Goal: Use online tool/utility: Utilize a website feature to perform a specific function

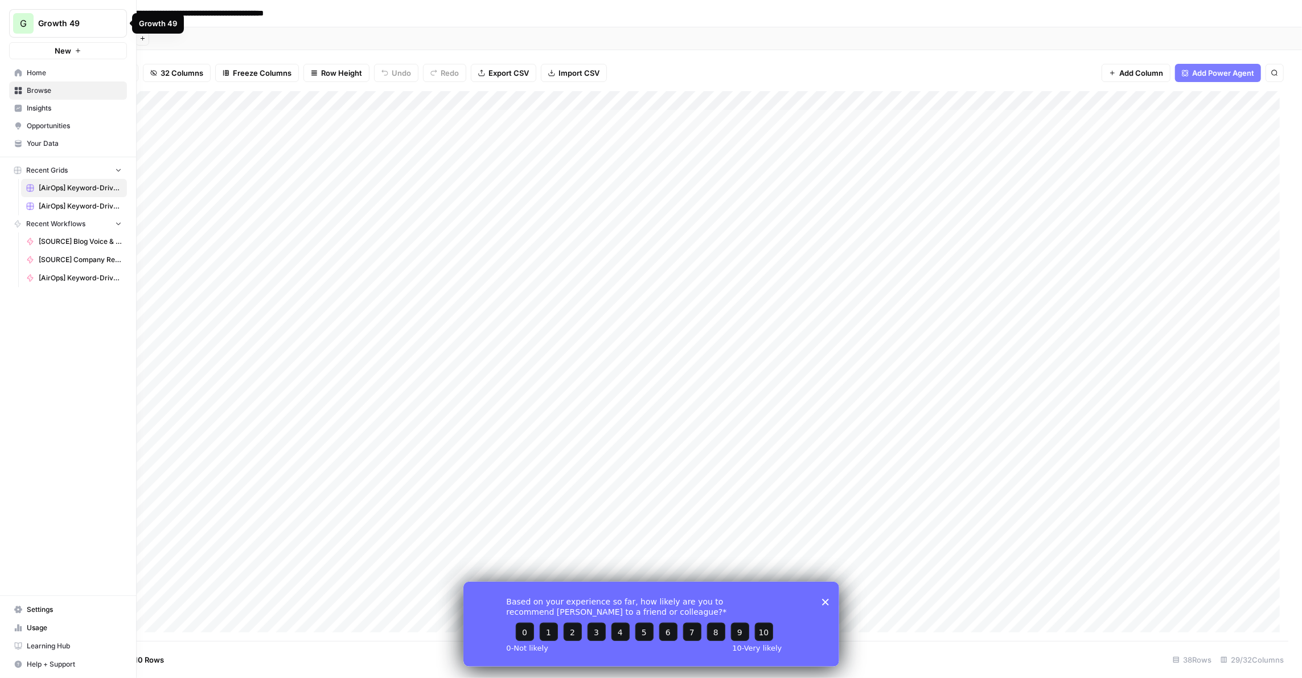
click at [51, 71] on span "Home" at bounding box center [74, 73] width 95 height 10
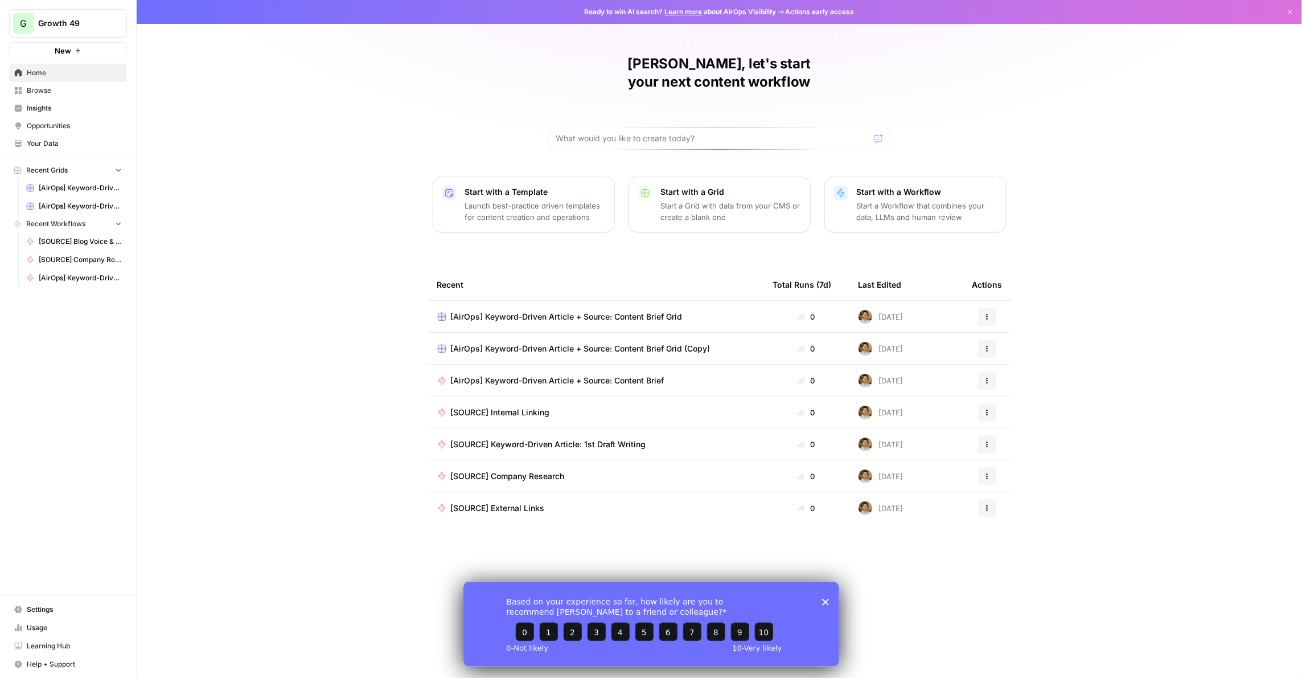
click at [64, 88] on span "Browse" at bounding box center [74, 90] width 95 height 10
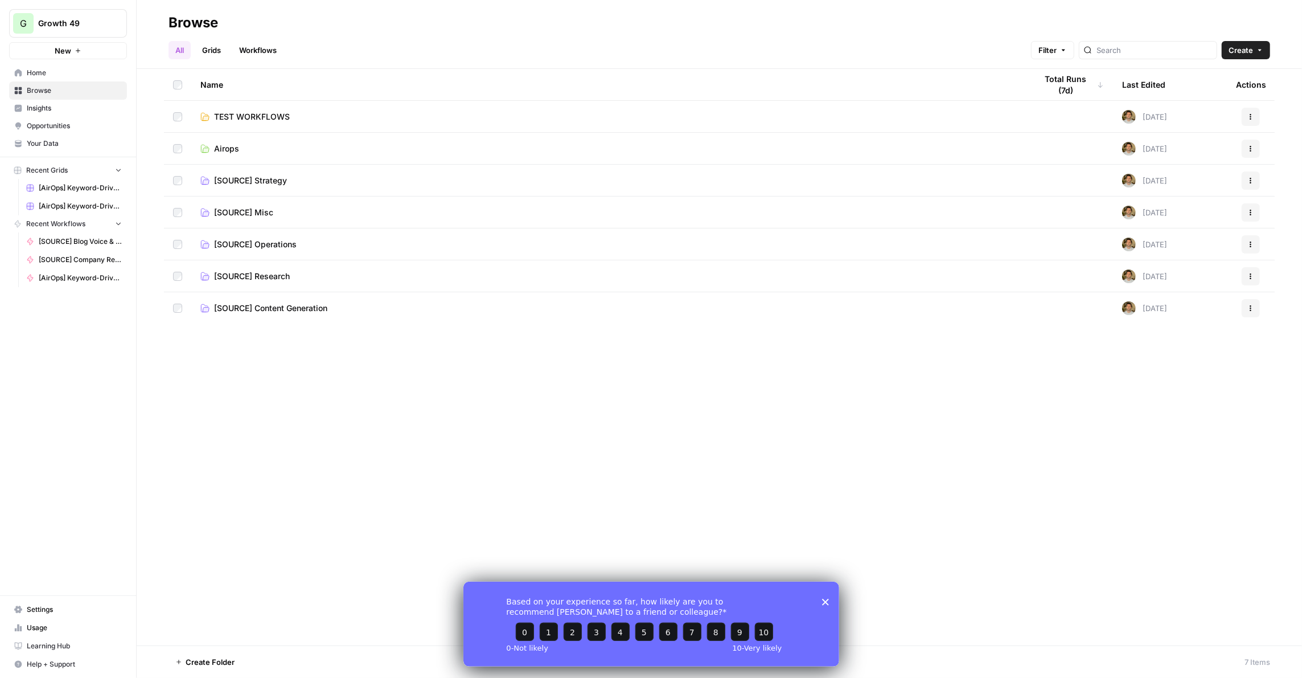
click at [278, 182] on span "[SOURCE] Strategy" at bounding box center [250, 180] width 73 height 11
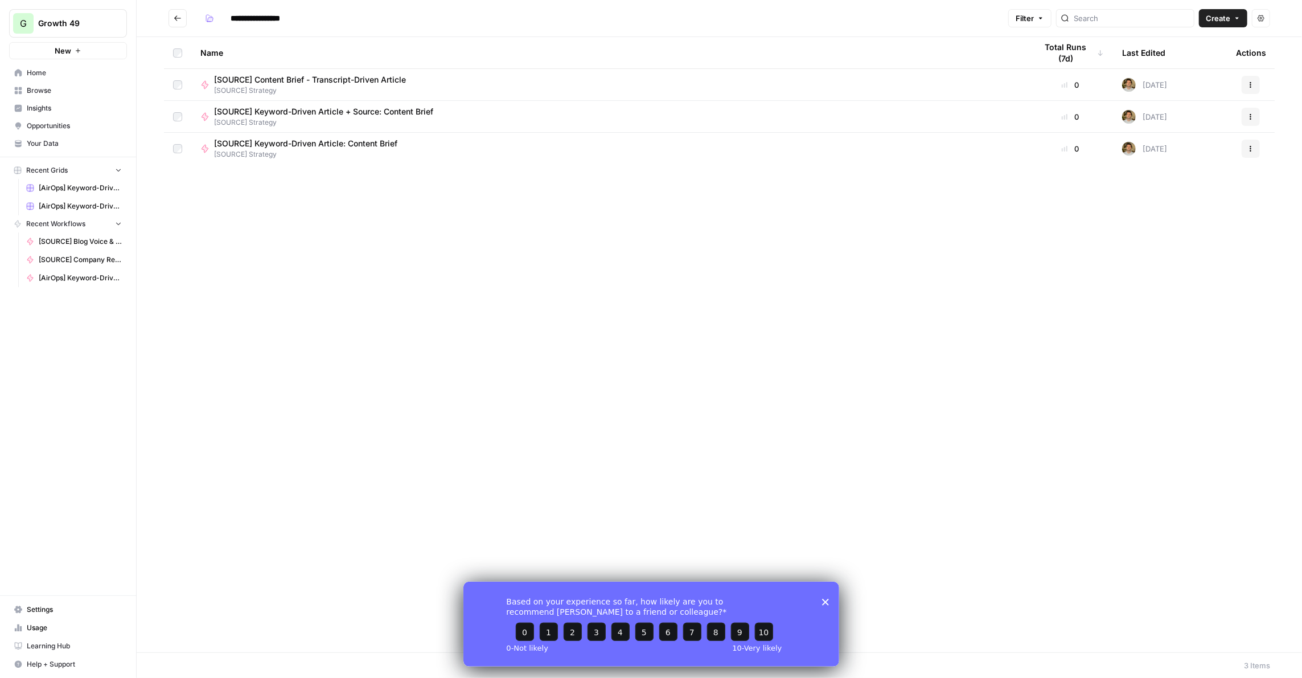
click at [175, 22] on icon "Go back" at bounding box center [178, 18] width 8 height 8
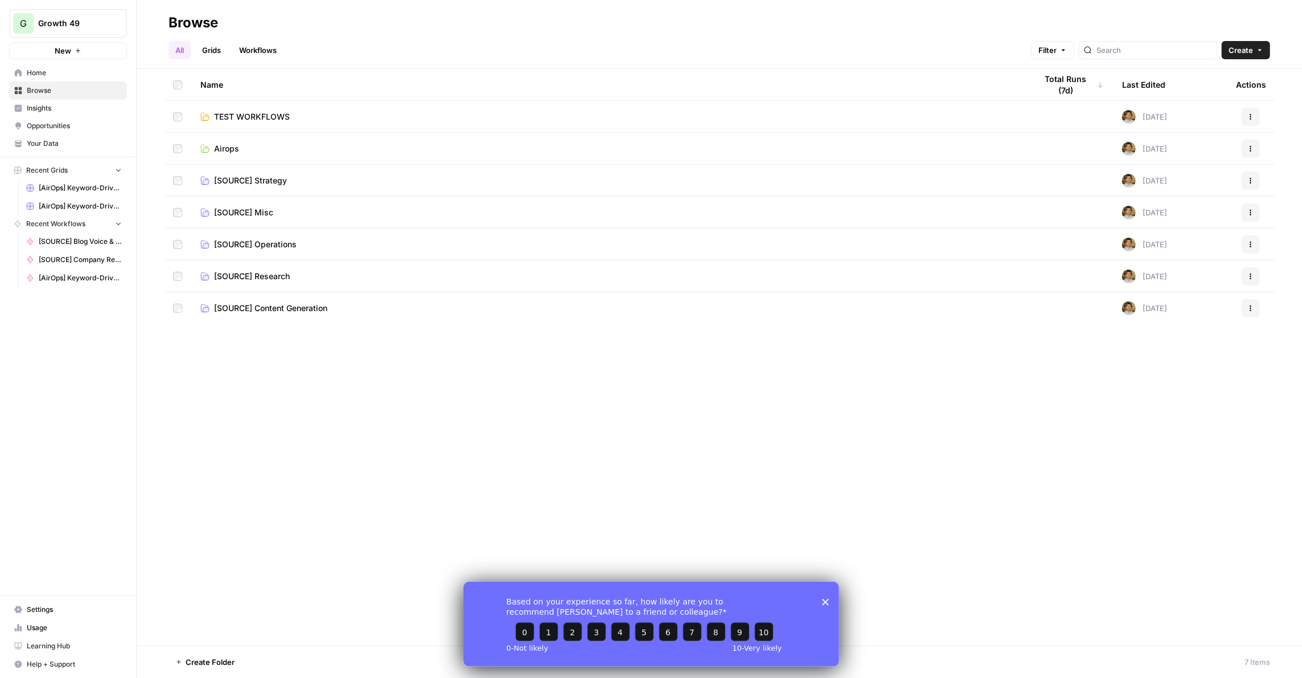
click at [273, 211] on link "[SOURCE] Misc" at bounding box center [609, 212] width 818 height 11
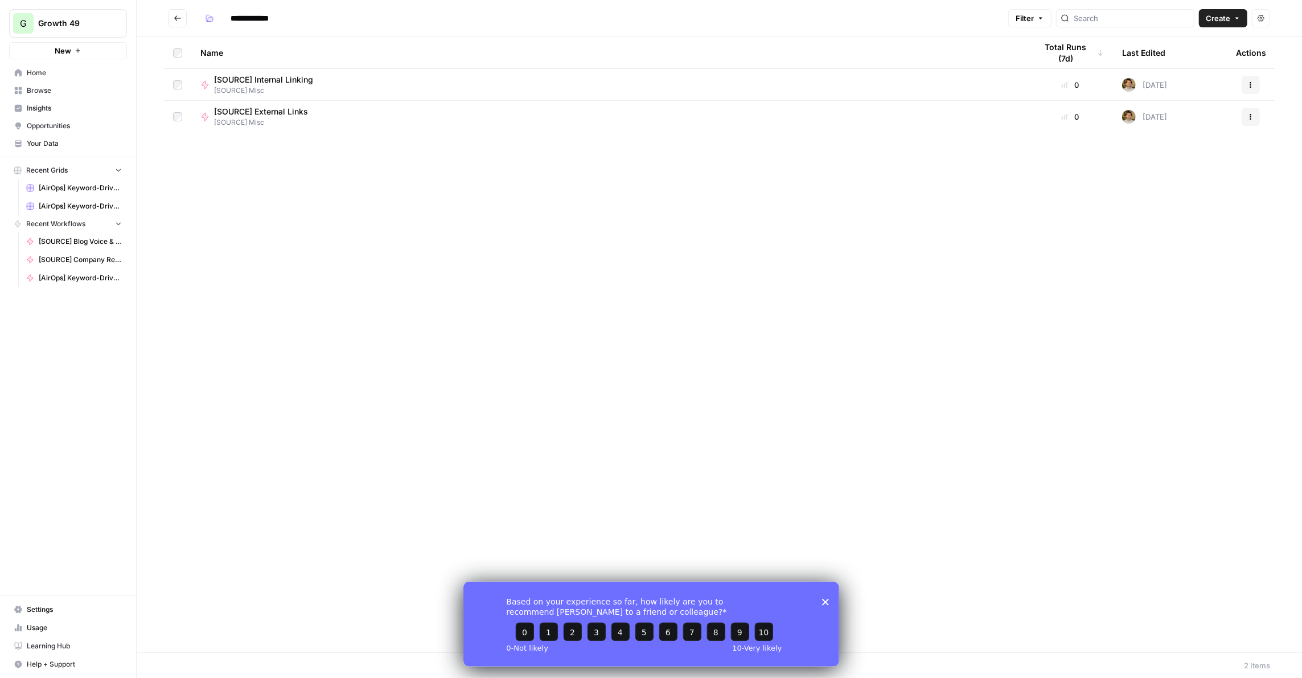
click at [178, 21] on icon "Go back" at bounding box center [178, 18] width 8 height 8
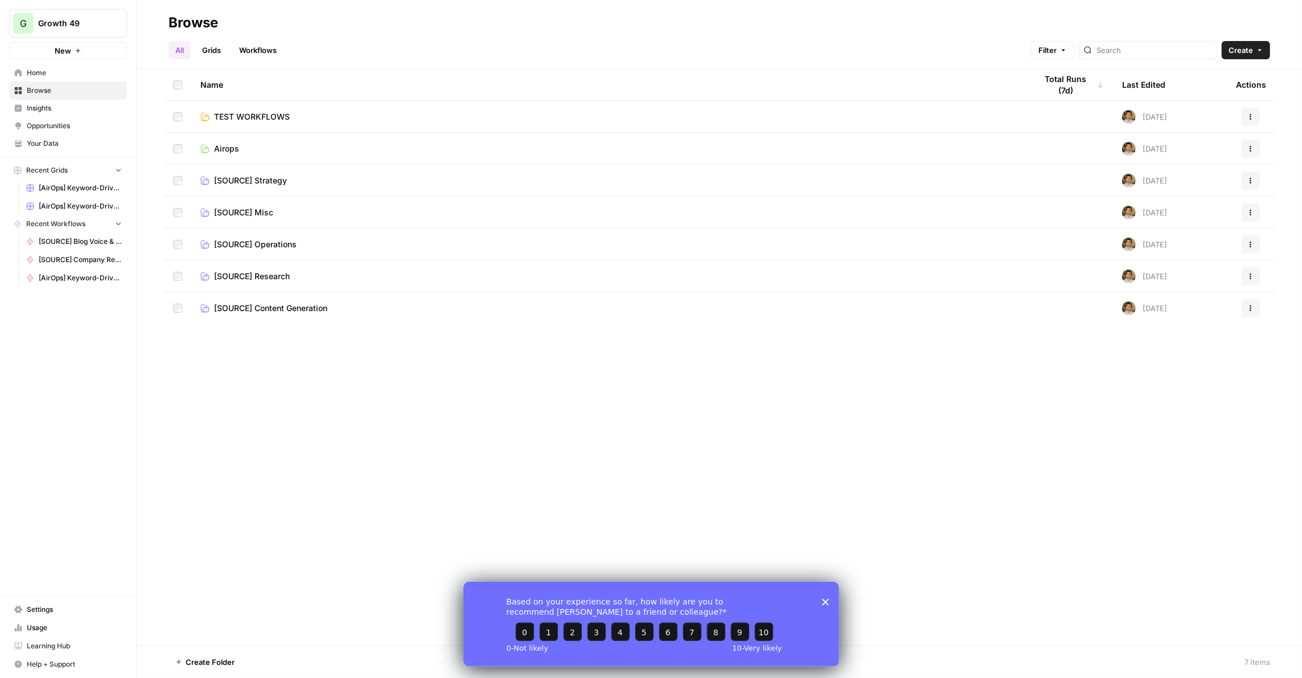
click at [261, 241] on span "[SOURCE] Operations" at bounding box center [255, 244] width 83 height 11
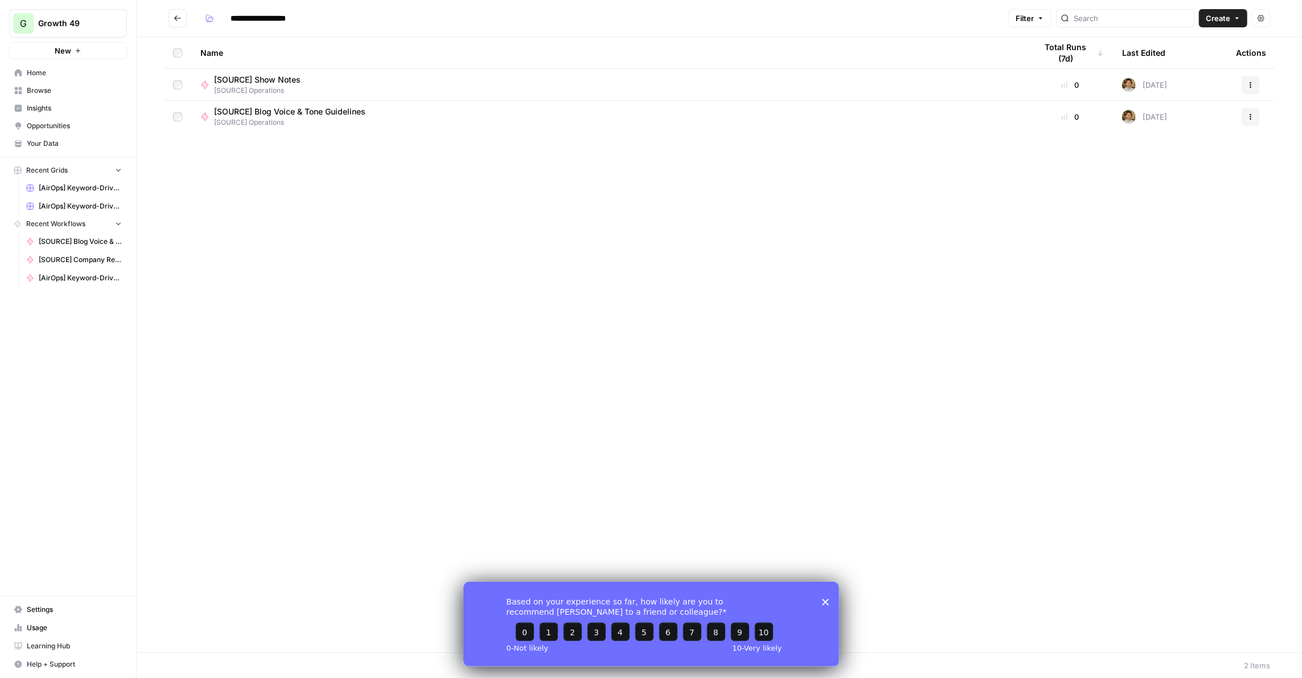
click at [178, 18] on icon "Go back" at bounding box center [177, 17] width 7 height 5
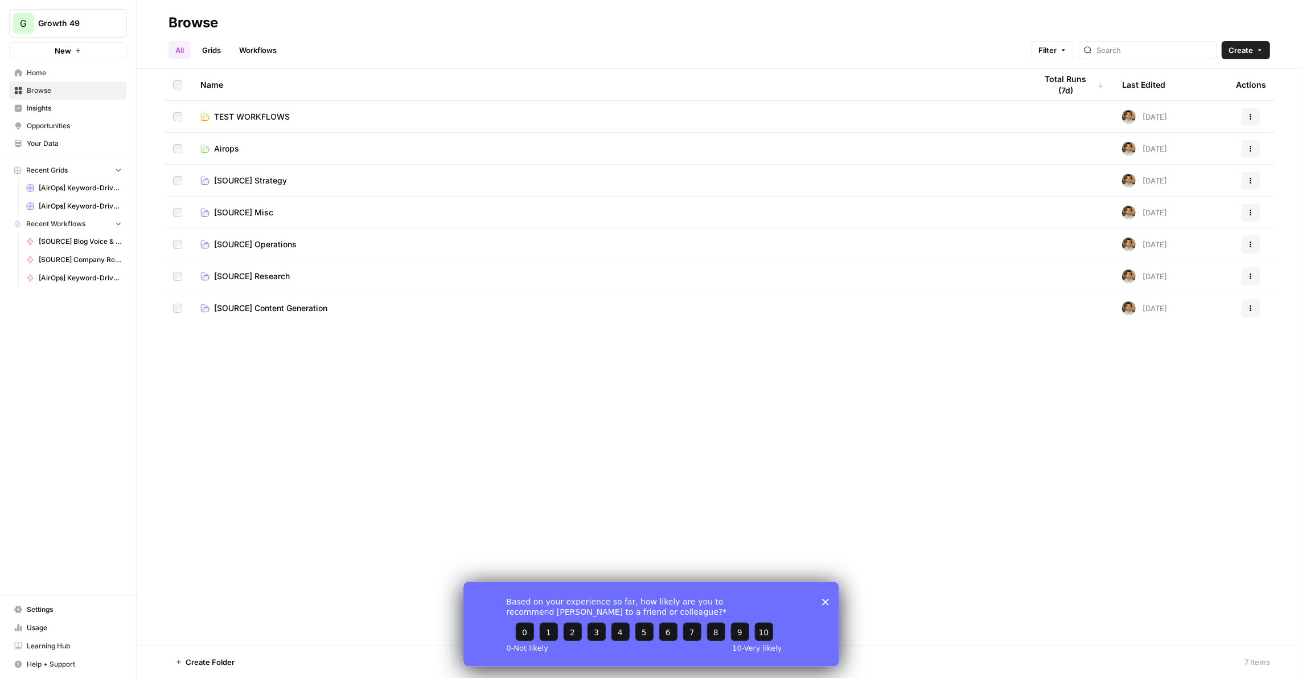
click at [257, 270] on span "[SOURCE] Research" at bounding box center [252, 275] width 76 height 11
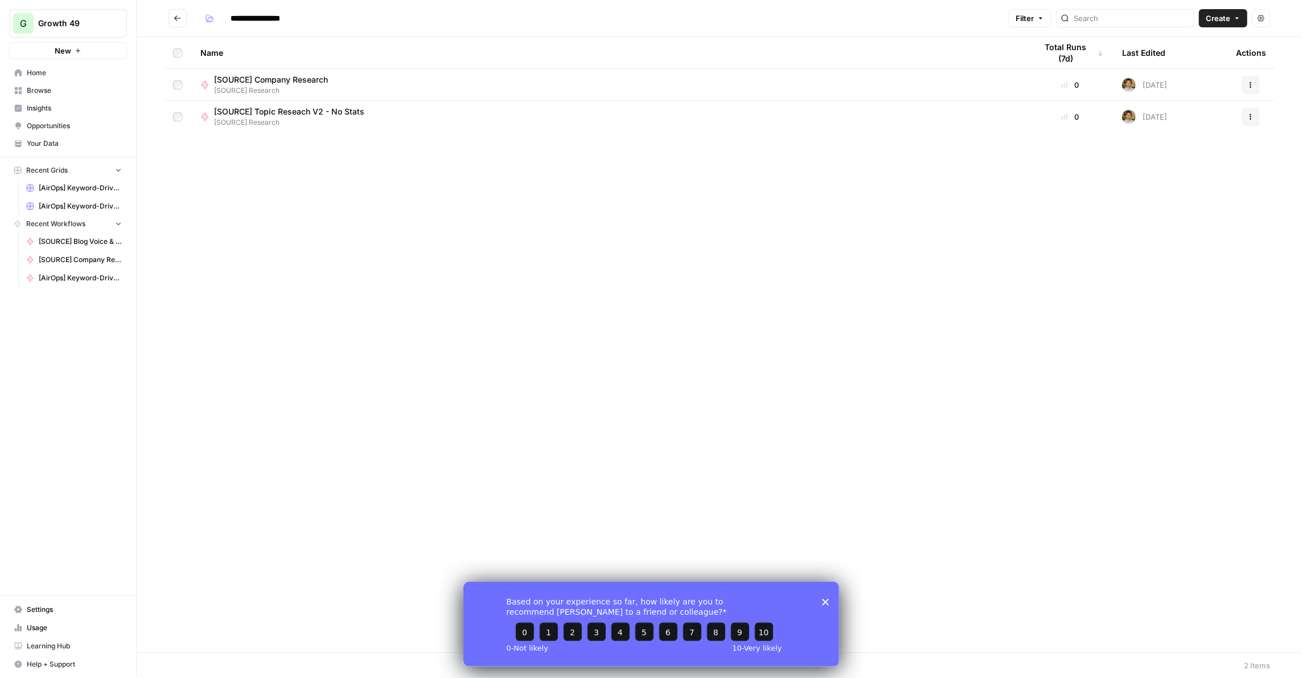
click at [175, 19] on icon "Go back" at bounding box center [177, 17] width 7 height 5
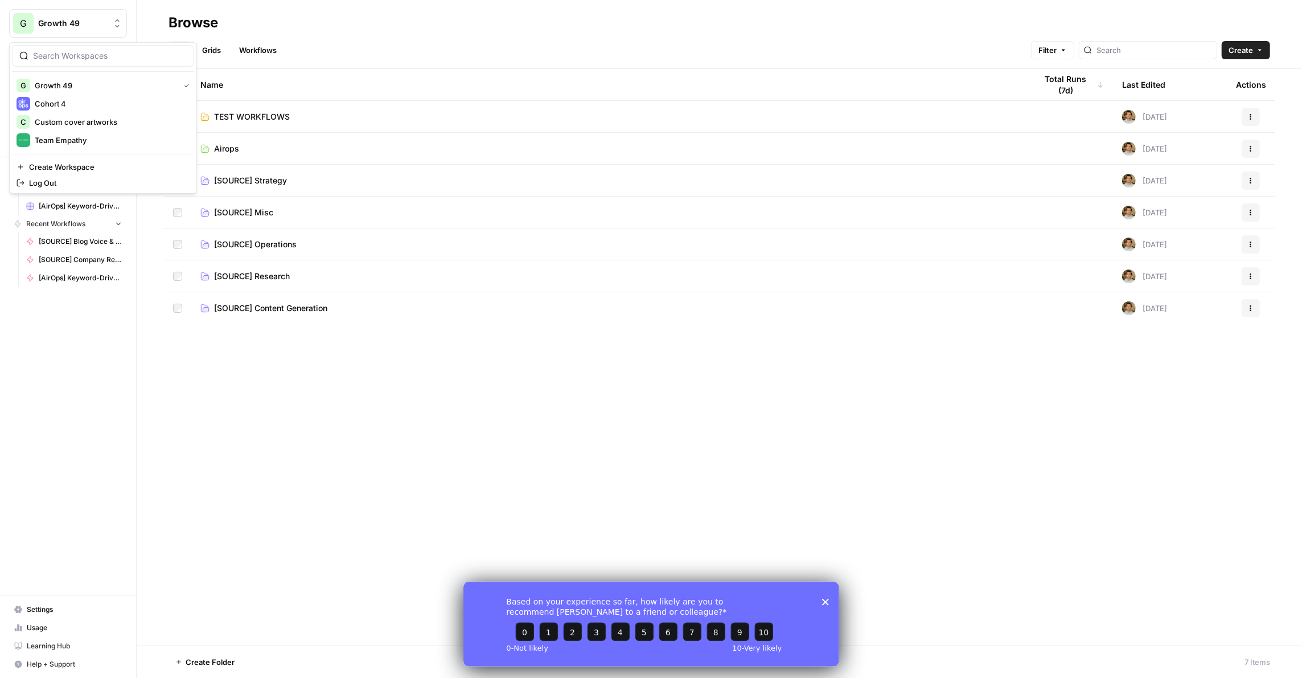
click at [58, 21] on span "Growth 49" at bounding box center [72, 23] width 69 height 11
click at [89, 123] on span "Custom cover artworks" at bounding box center [110, 121] width 150 height 11
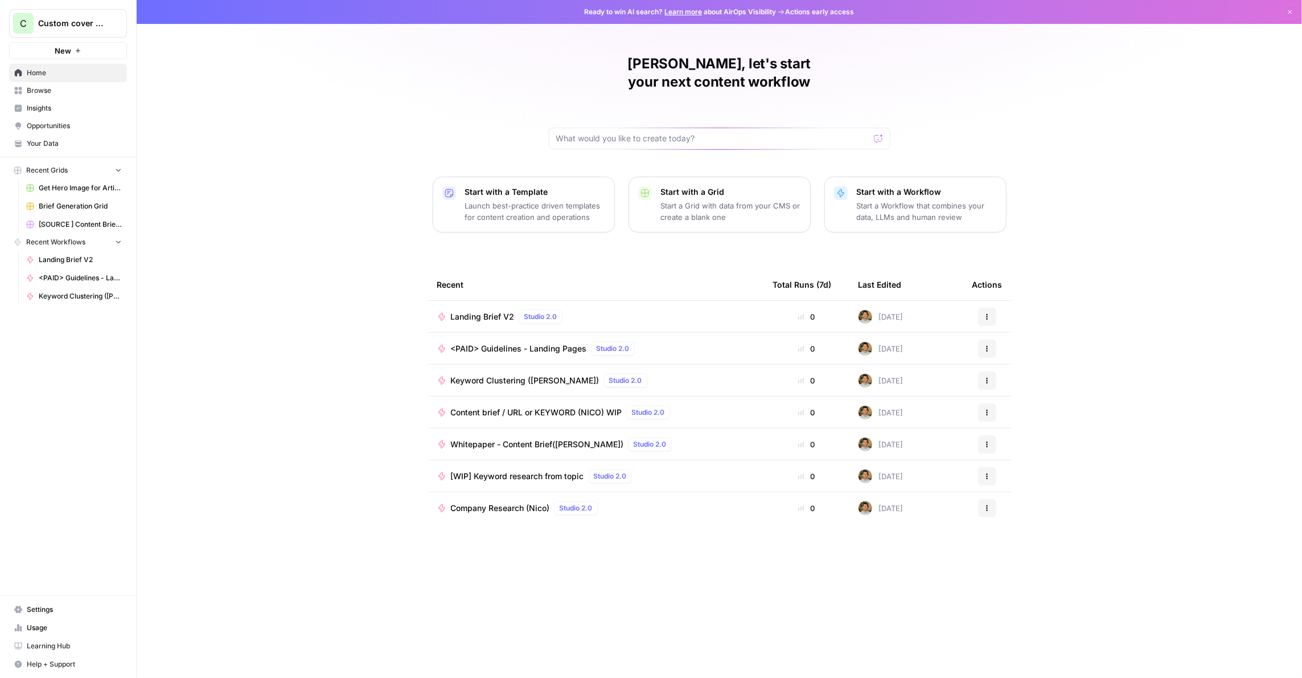
click at [82, 87] on span "Browse" at bounding box center [74, 90] width 95 height 10
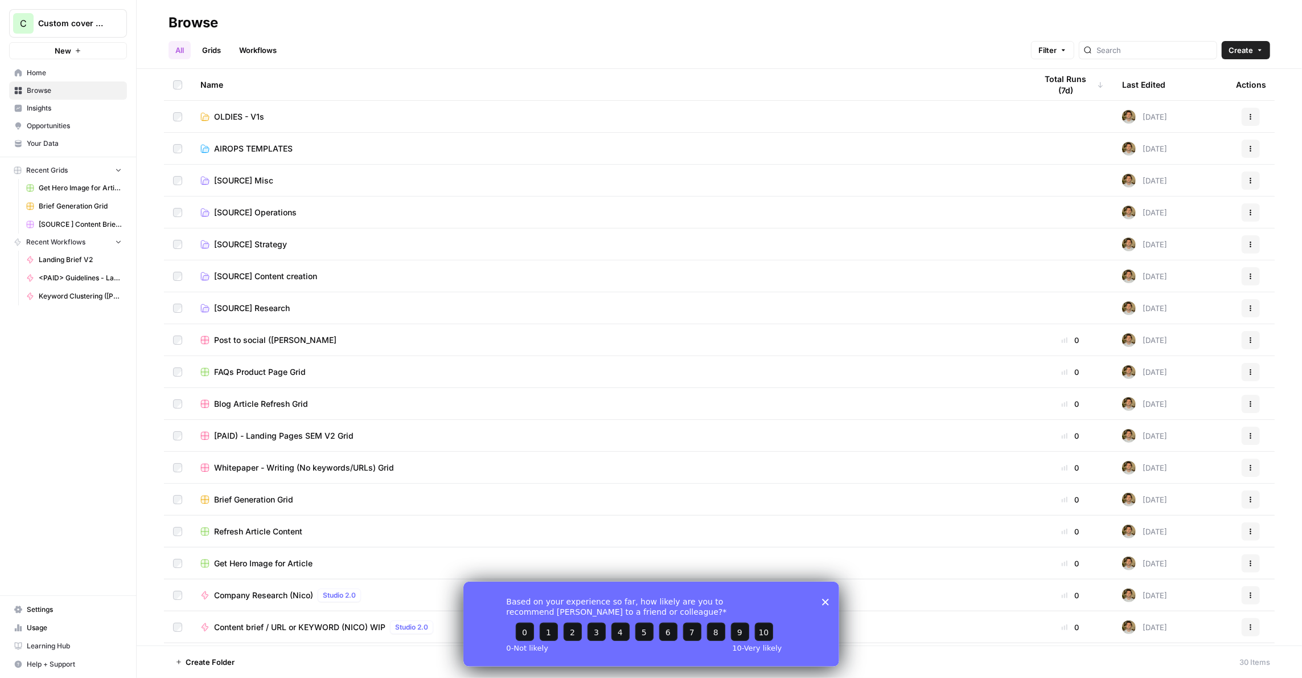
click at [292, 185] on link "[SOURCE] Misc" at bounding box center [609, 180] width 818 height 11
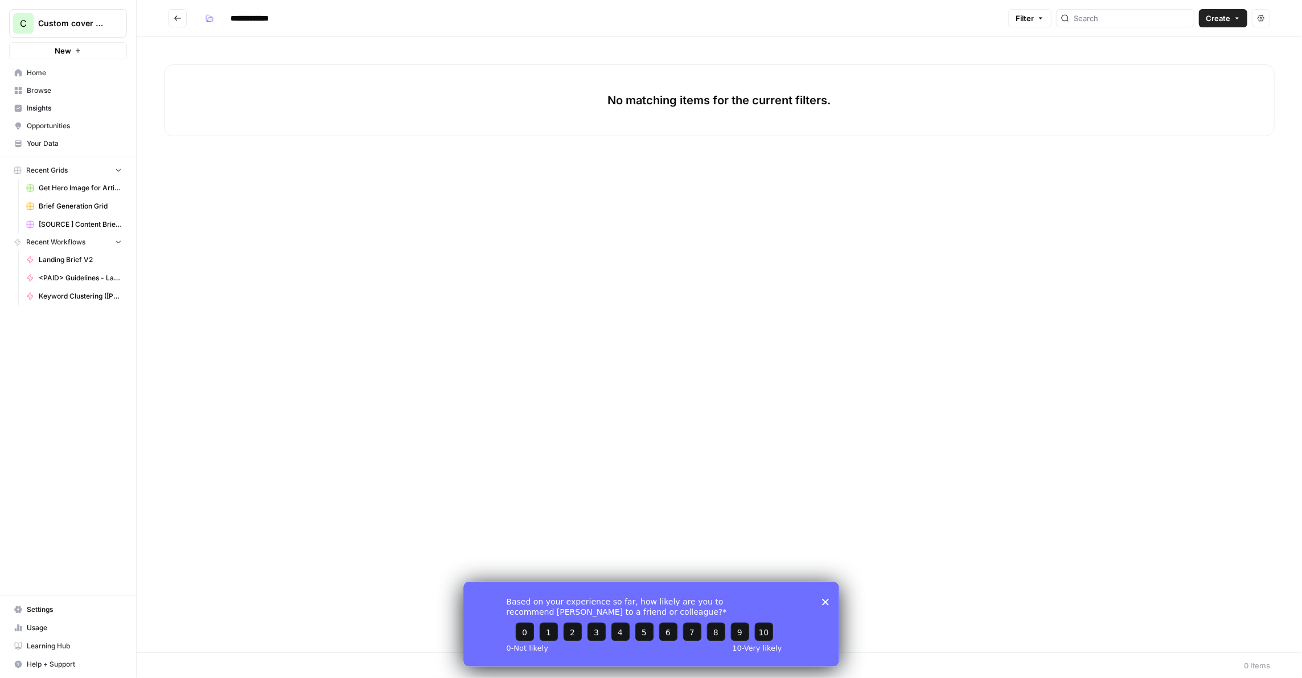
click at [180, 14] on icon "Go back" at bounding box center [178, 18] width 8 height 8
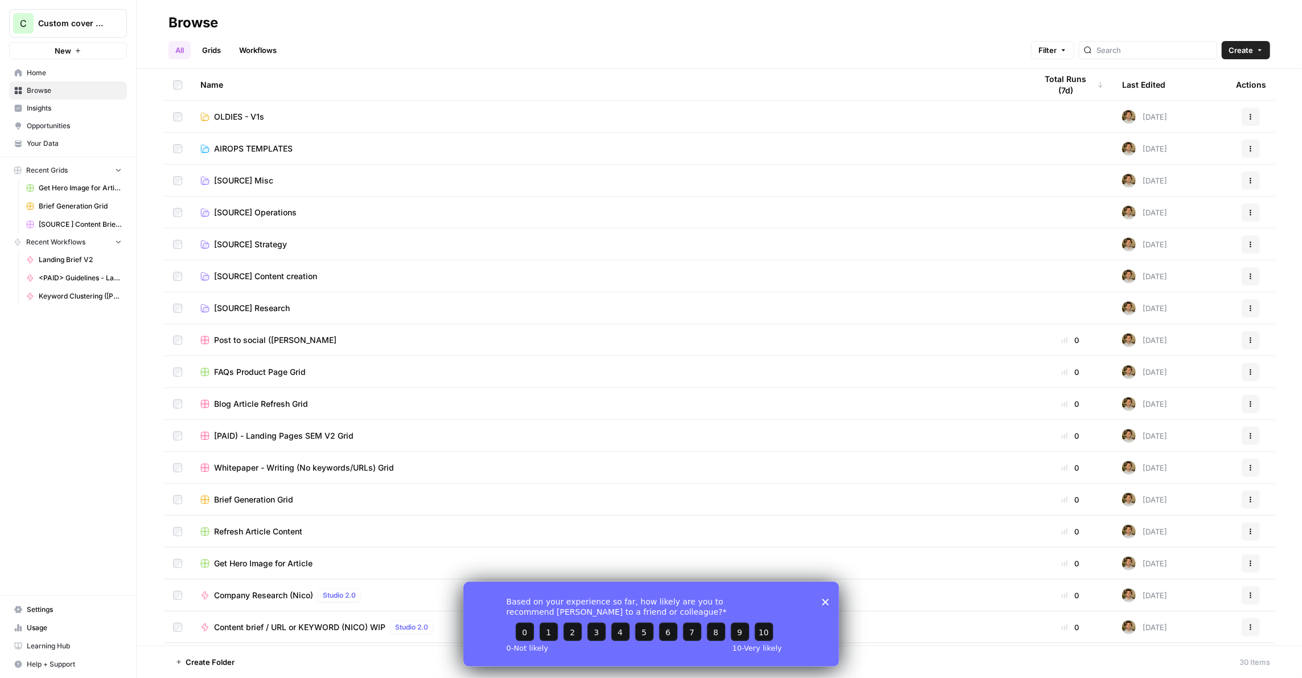
click at [270, 204] on td "[SOURCE] Operations" at bounding box center [609, 211] width 836 height 31
click at [270, 207] on span "[SOURCE] Operations" at bounding box center [255, 212] width 83 height 11
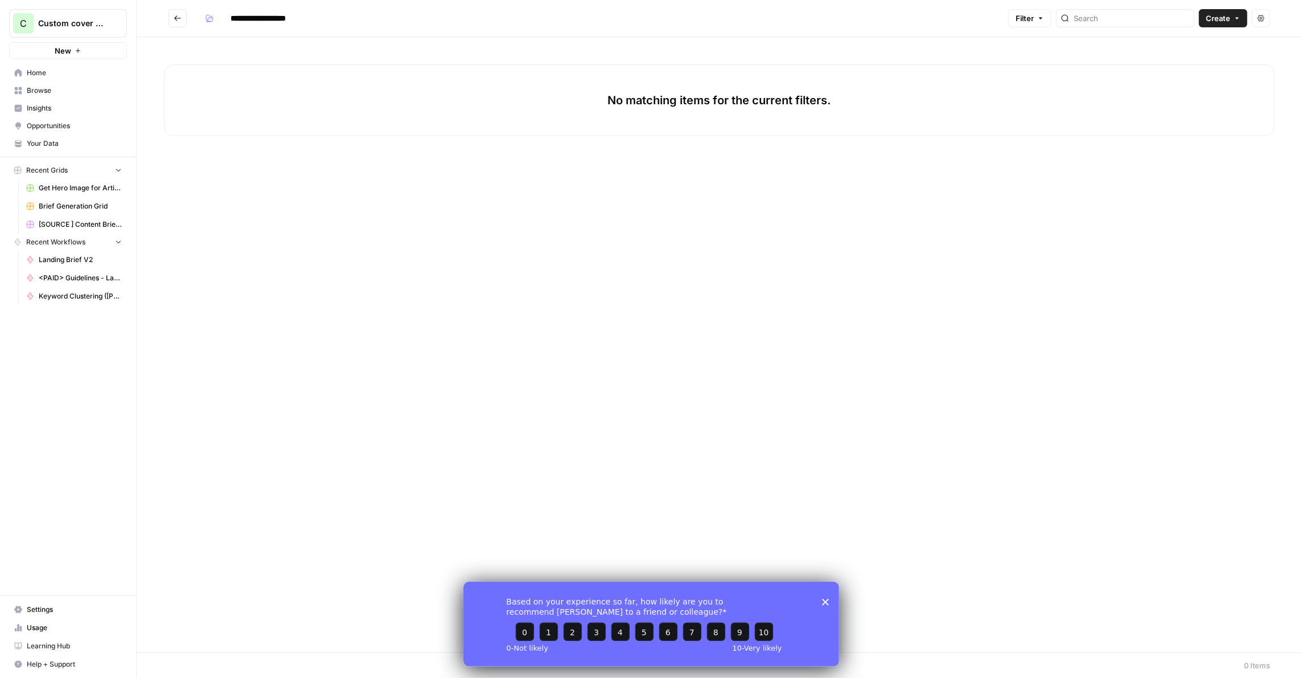
click at [175, 17] on icon "Go back" at bounding box center [178, 18] width 8 height 8
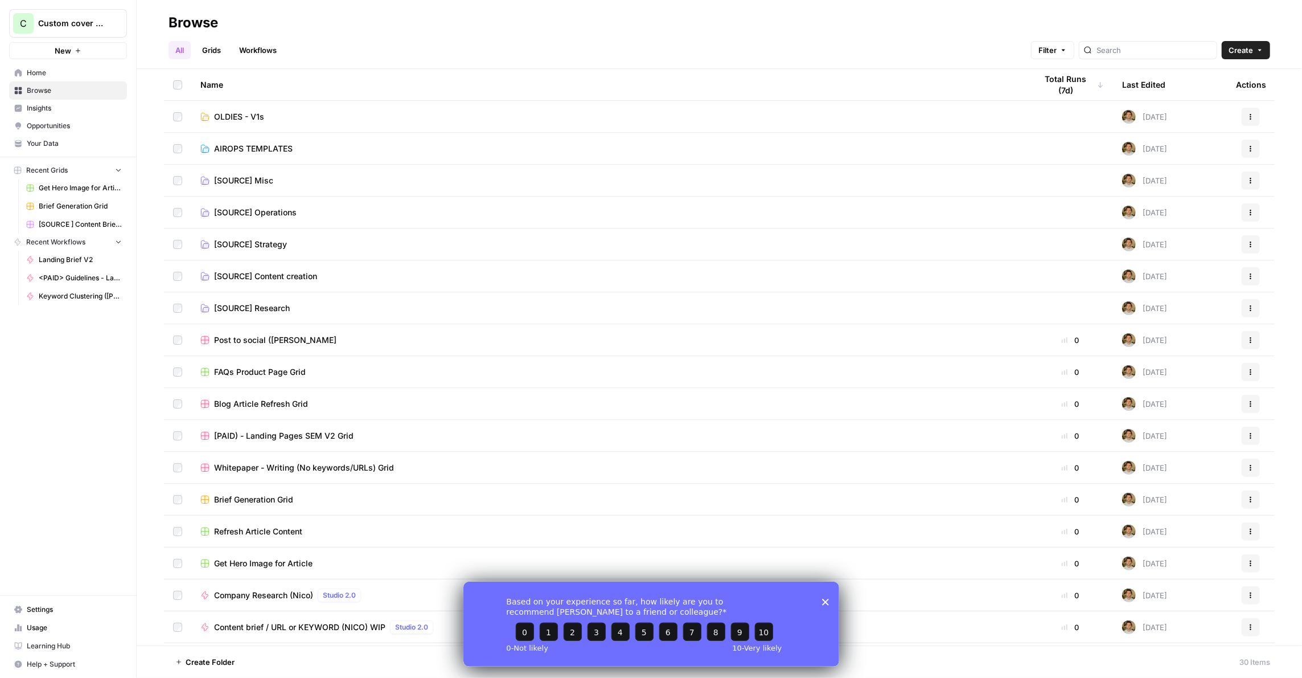
click at [250, 120] on span "OLDIES - V1s" at bounding box center [239, 116] width 50 height 11
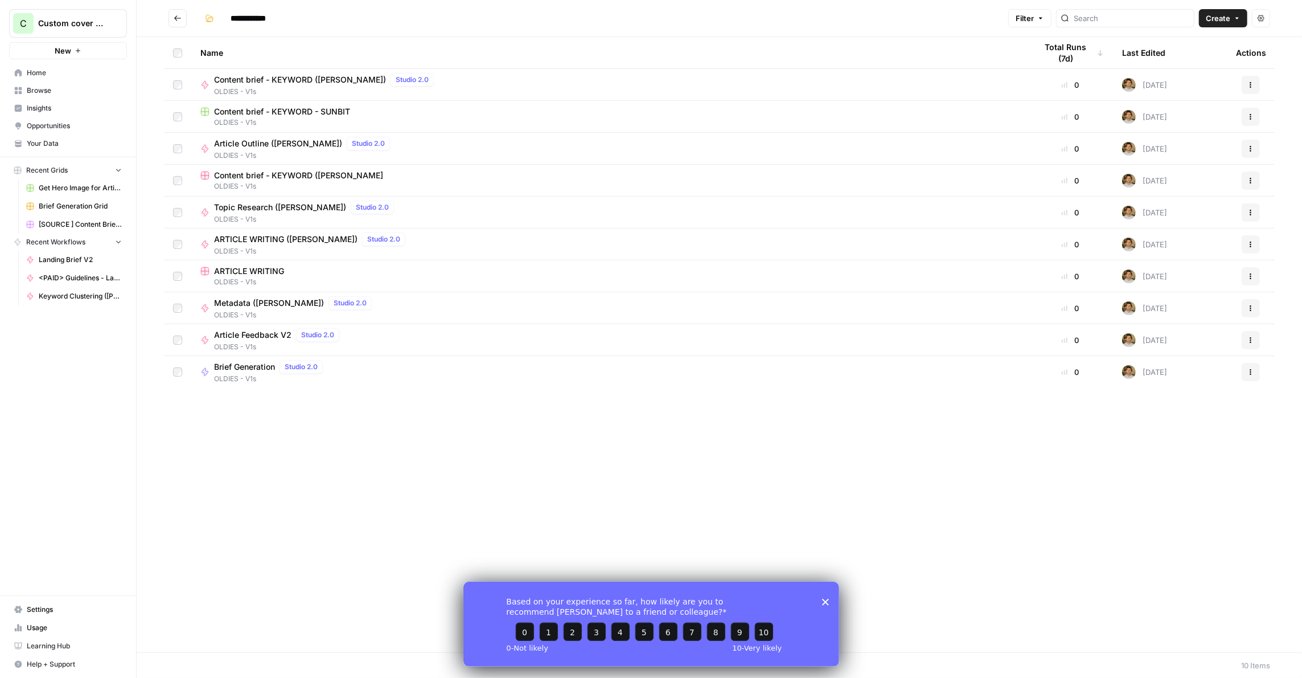
click at [177, 18] on icon "Go back" at bounding box center [177, 17] width 7 height 5
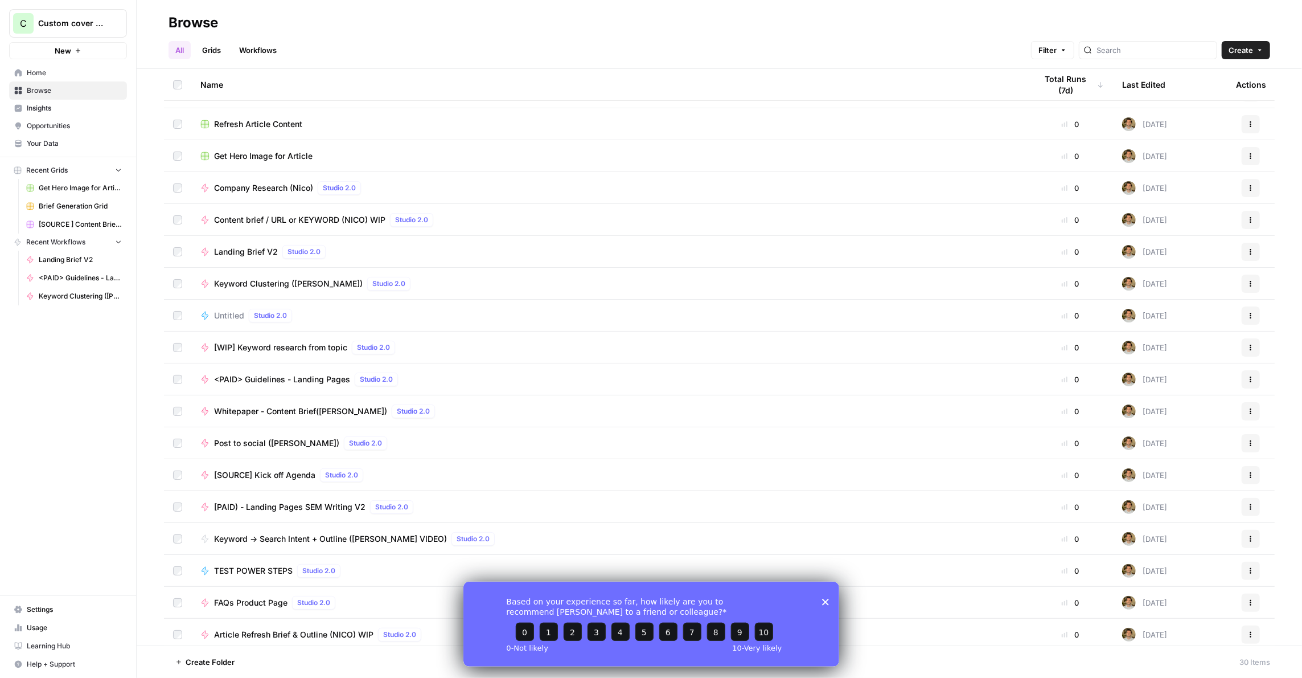
scroll to position [412, 0]
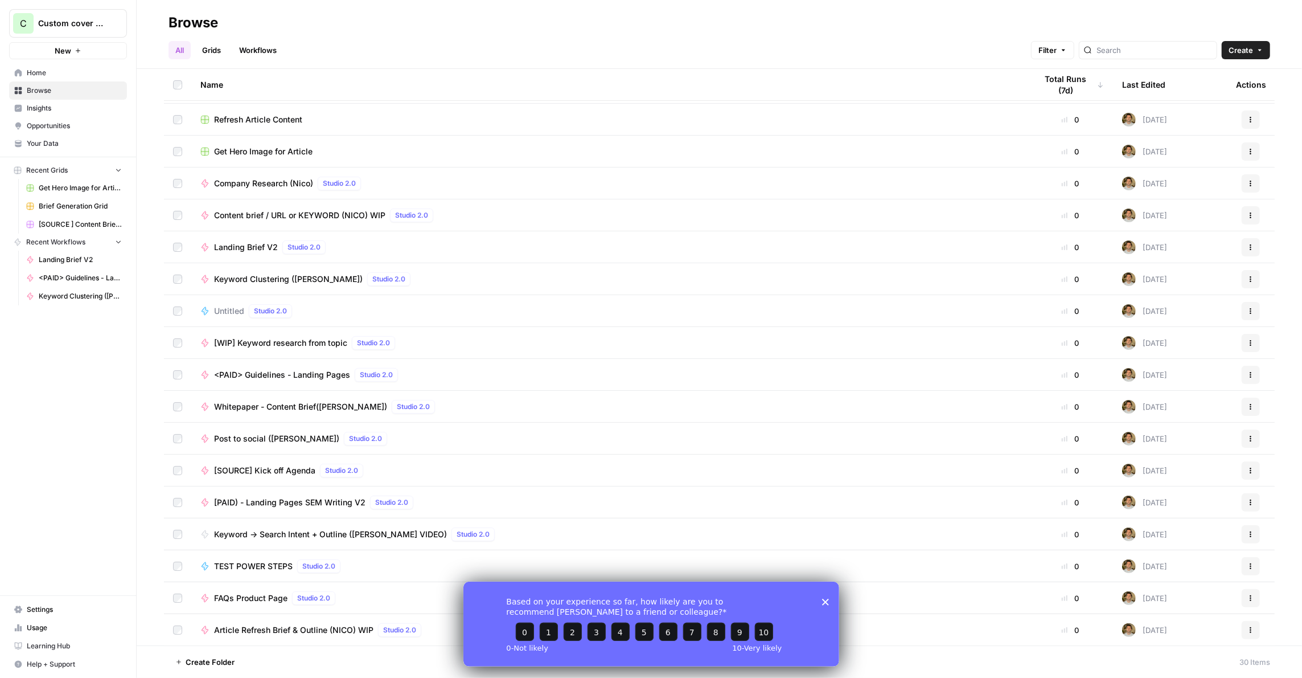
click at [827, 600] on icon "Close survey" at bounding box center [825, 601] width 7 height 7
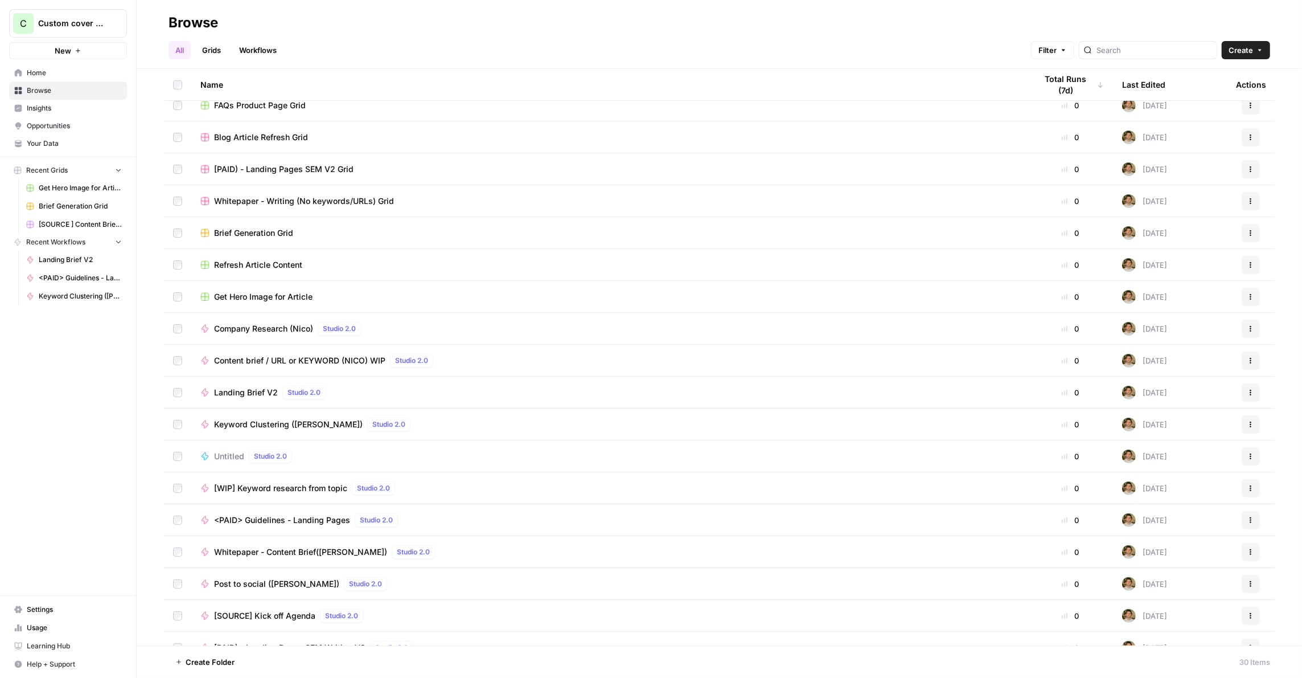
scroll to position [241, 0]
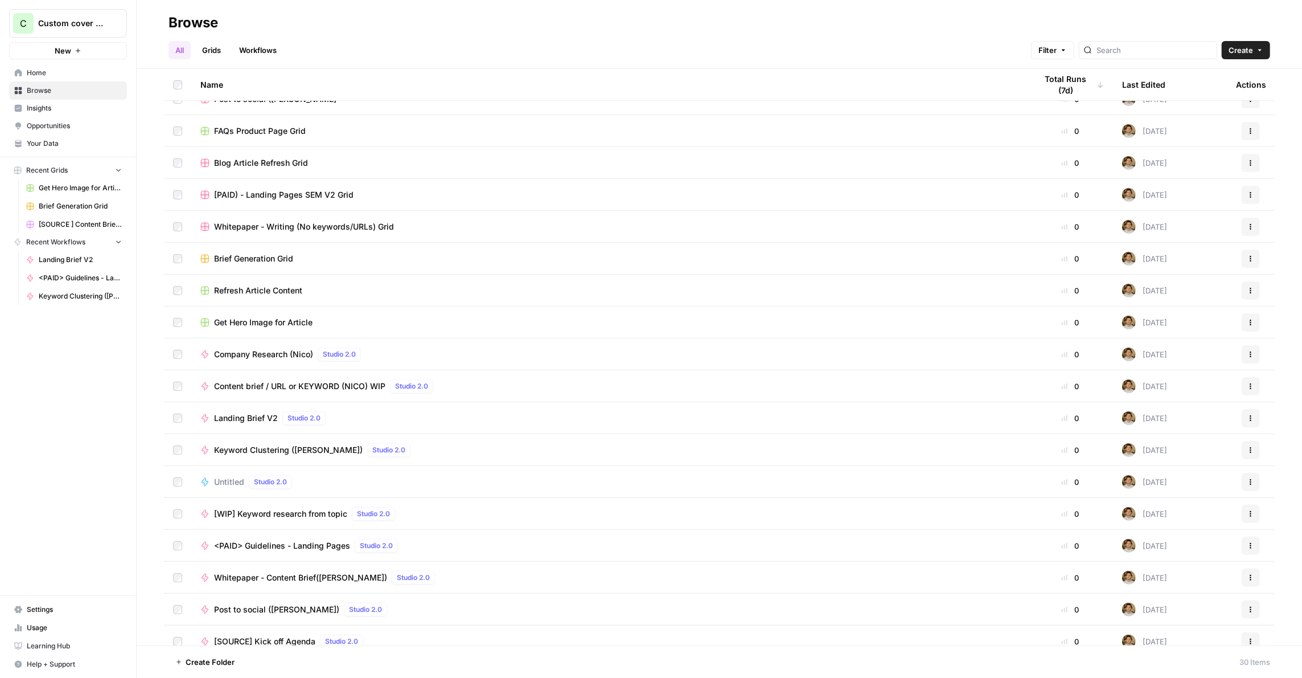
click at [273, 447] on span "Keyword Clustering ([PERSON_NAME])" at bounding box center [288, 449] width 149 height 11
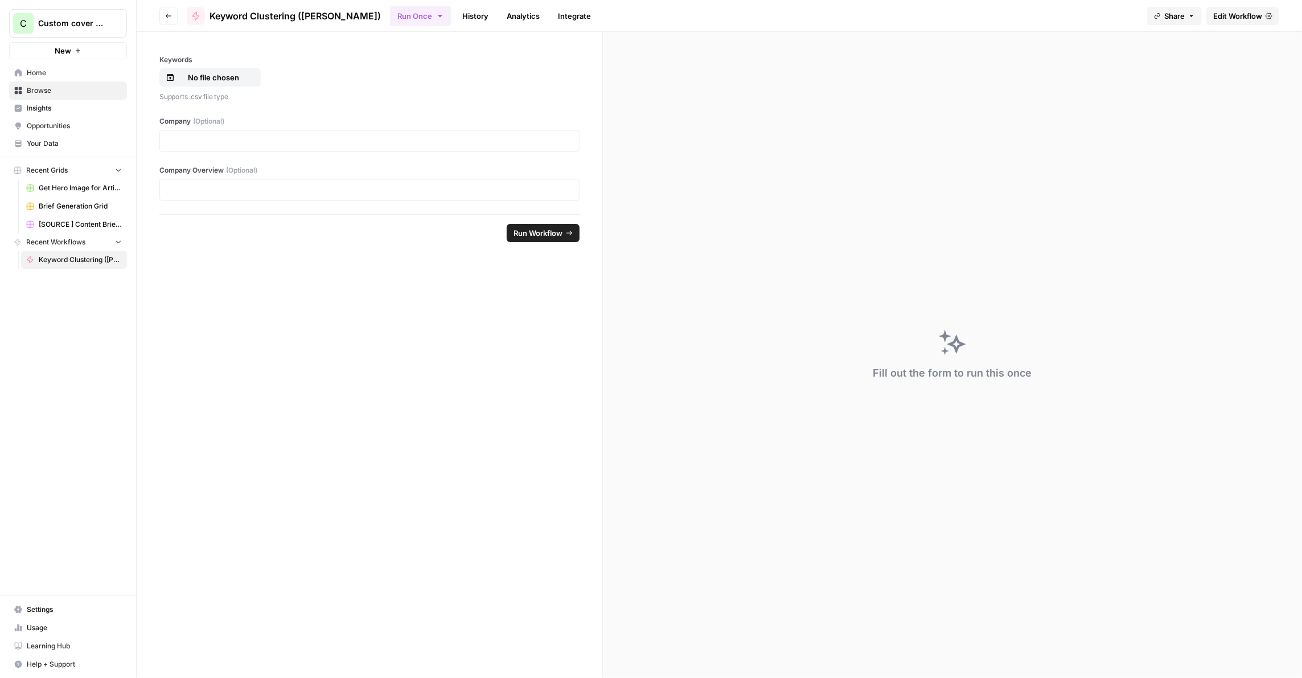
click at [1226, 14] on span "Edit Workflow" at bounding box center [1237, 15] width 49 height 11
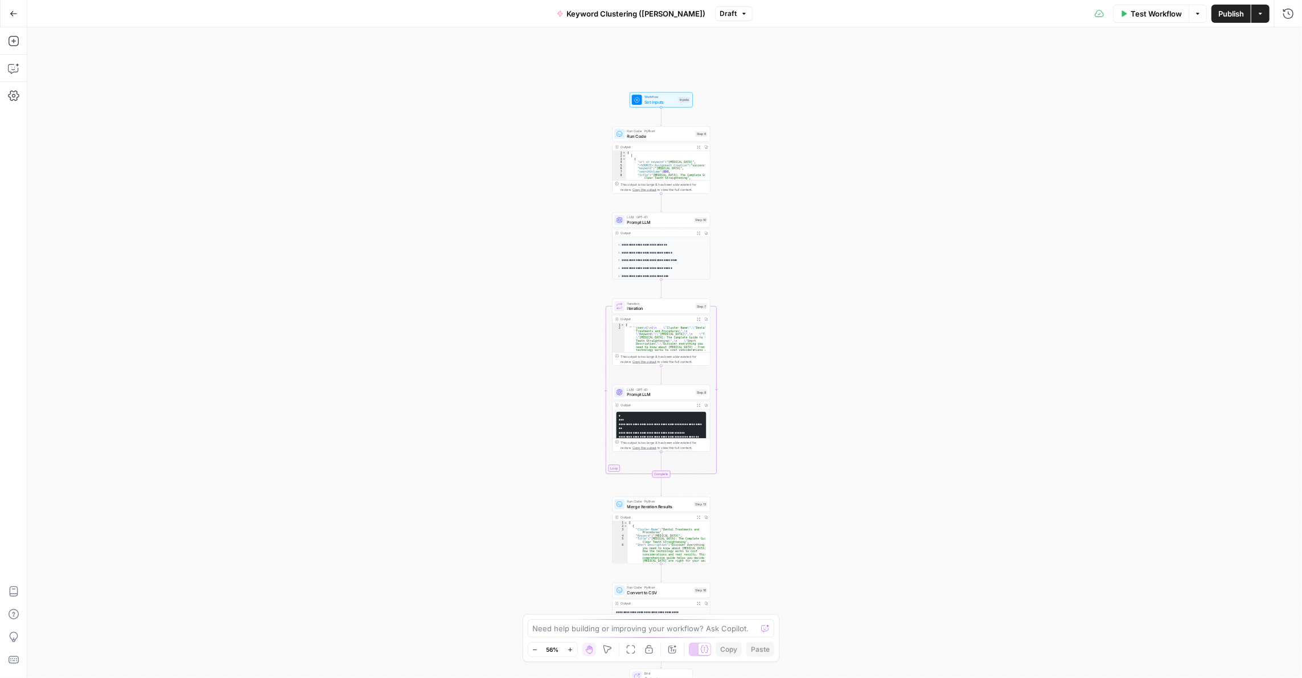
drag, startPoint x: 788, startPoint y: 177, endPoint x: 776, endPoint y: 200, distance: 26.2
click at [785, 212] on div "**********" at bounding box center [664, 352] width 1275 height 650
click at [766, 186] on div "**********" at bounding box center [664, 352] width 1275 height 650
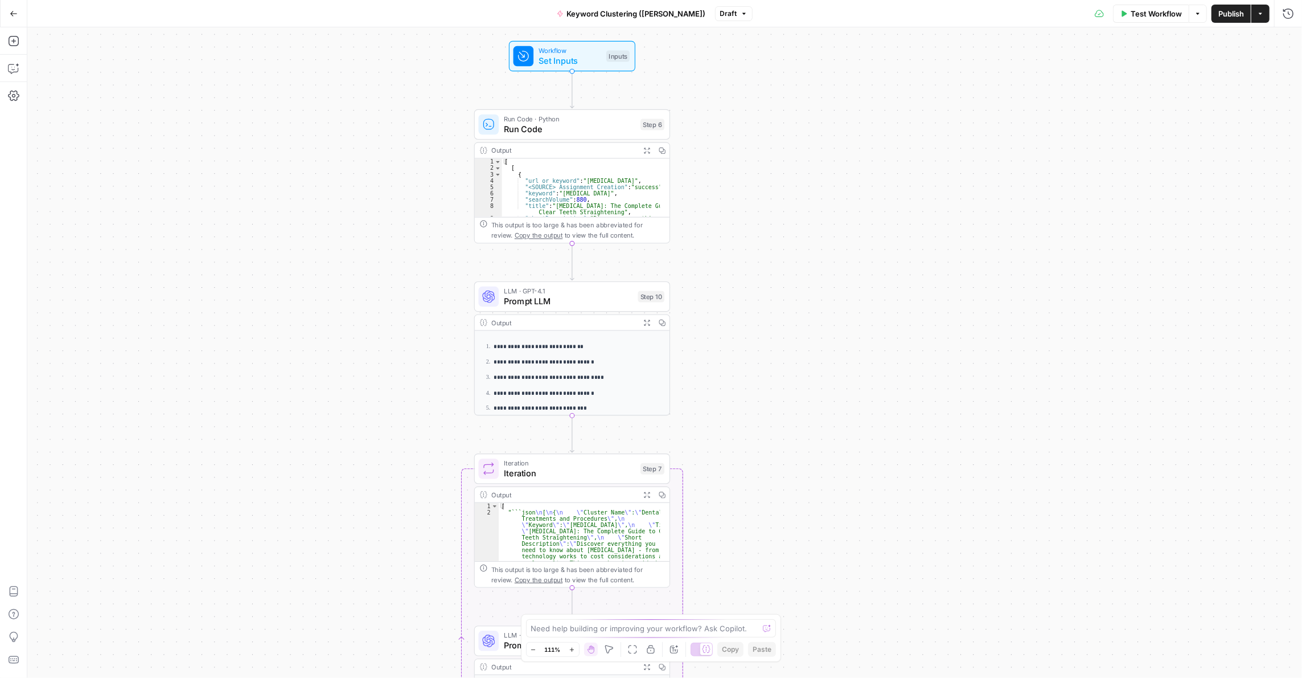
drag, startPoint x: 768, startPoint y: 221, endPoint x: 779, endPoint y: 247, distance: 28.3
click at [779, 247] on div "**********" at bounding box center [664, 352] width 1275 height 650
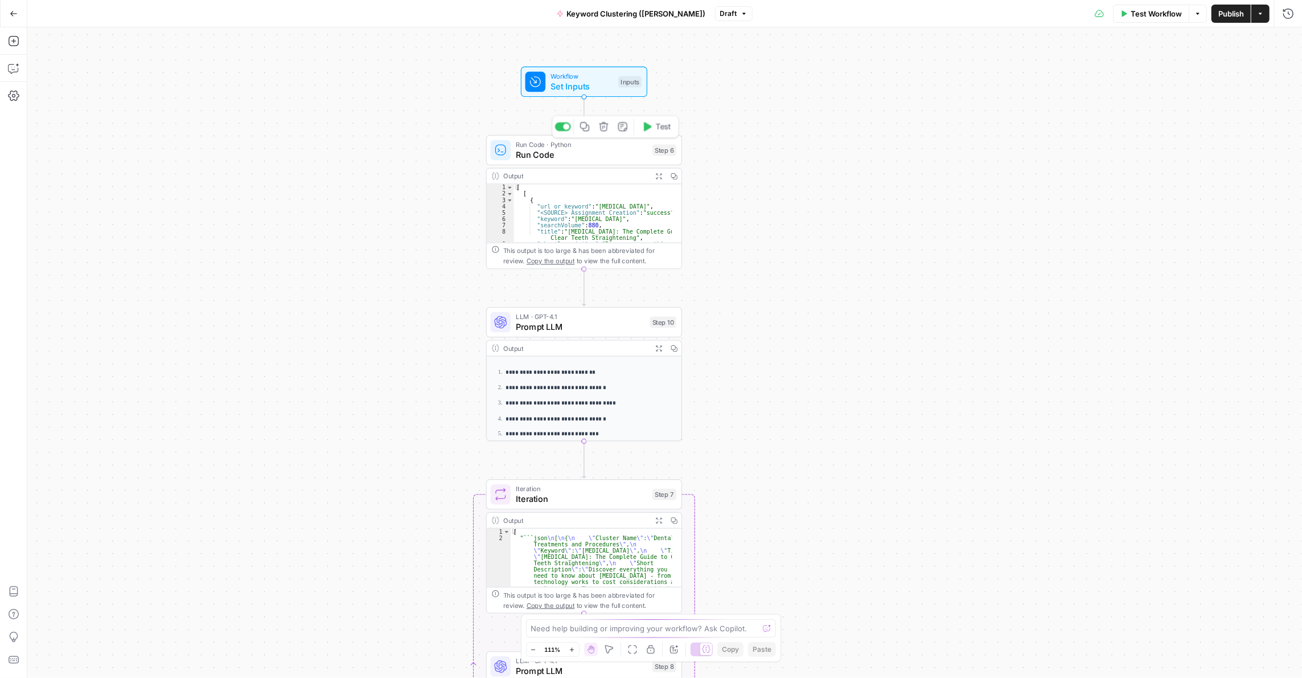
click at [582, 158] on span "Run Code" at bounding box center [582, 154] width 132 height 13
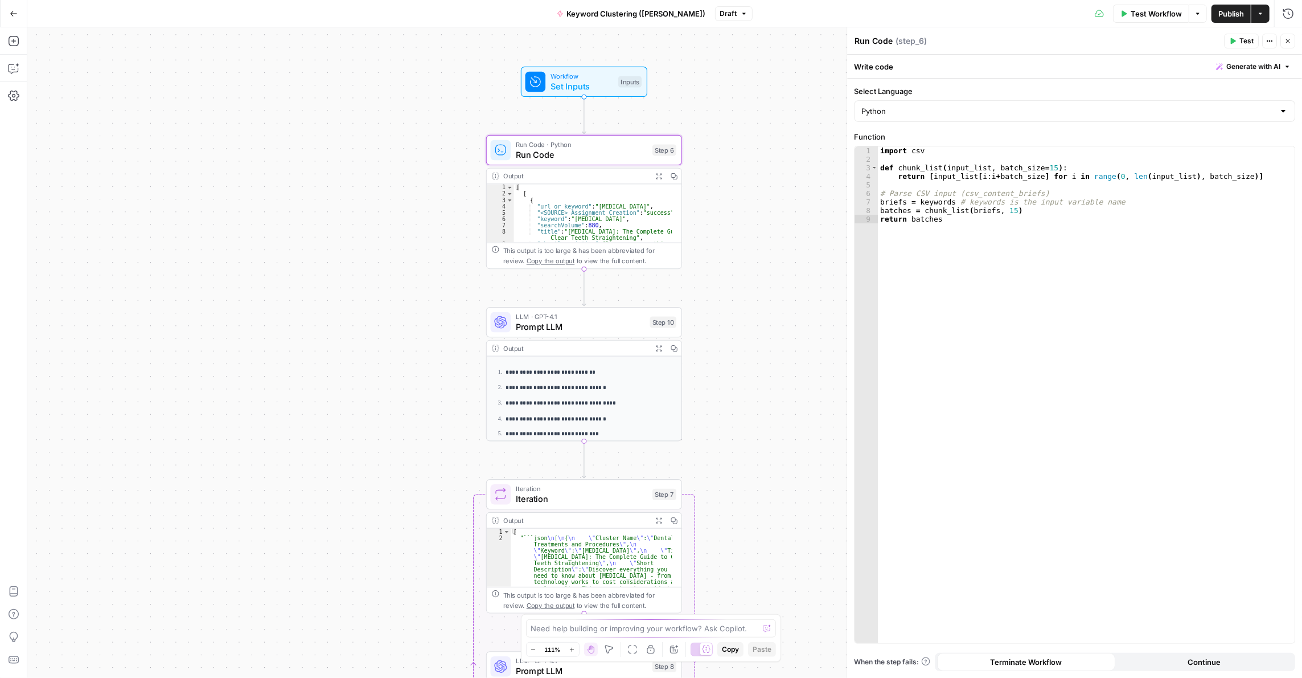
click at [1282, 39] on button "Close" at bounding box center [1288, 41] width 15 height 15
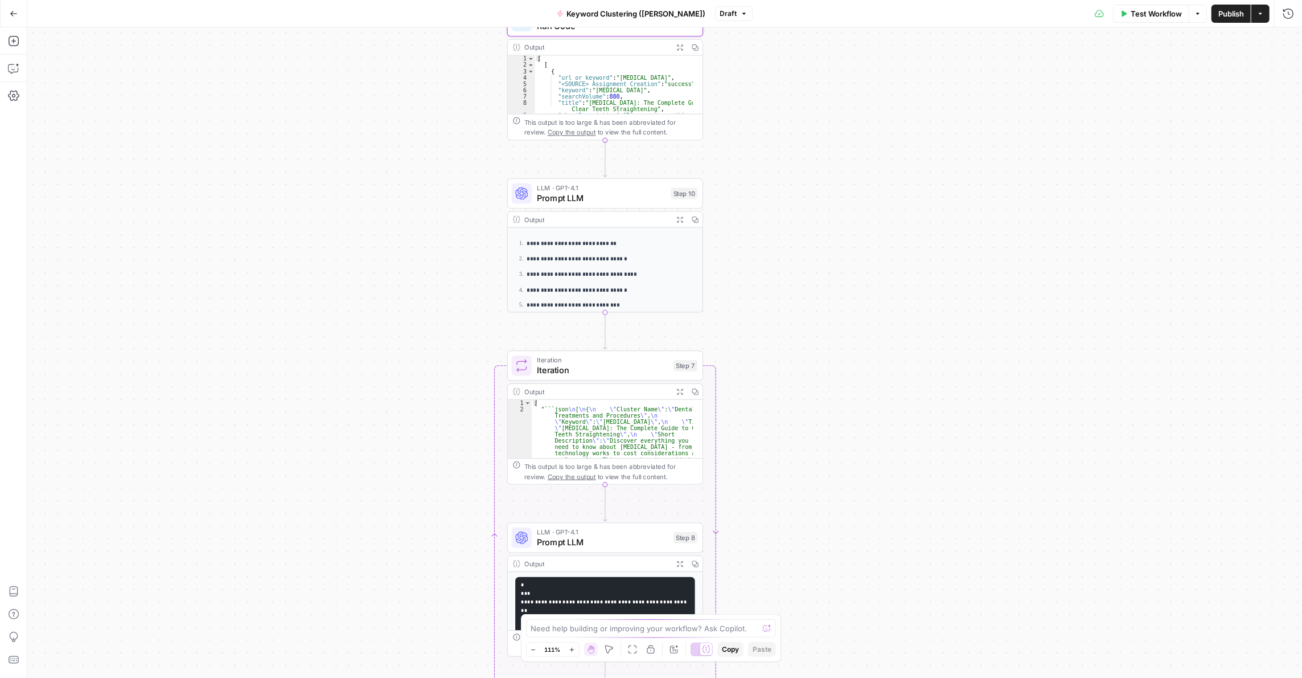
drag, startPoint x: 735, startPoint y: 368, endPoint x: 700, endPoint y: 229, distance: 143.2
click at [756, 233] on div "**********" at bounding box center [664, 352] width 1275 height 650
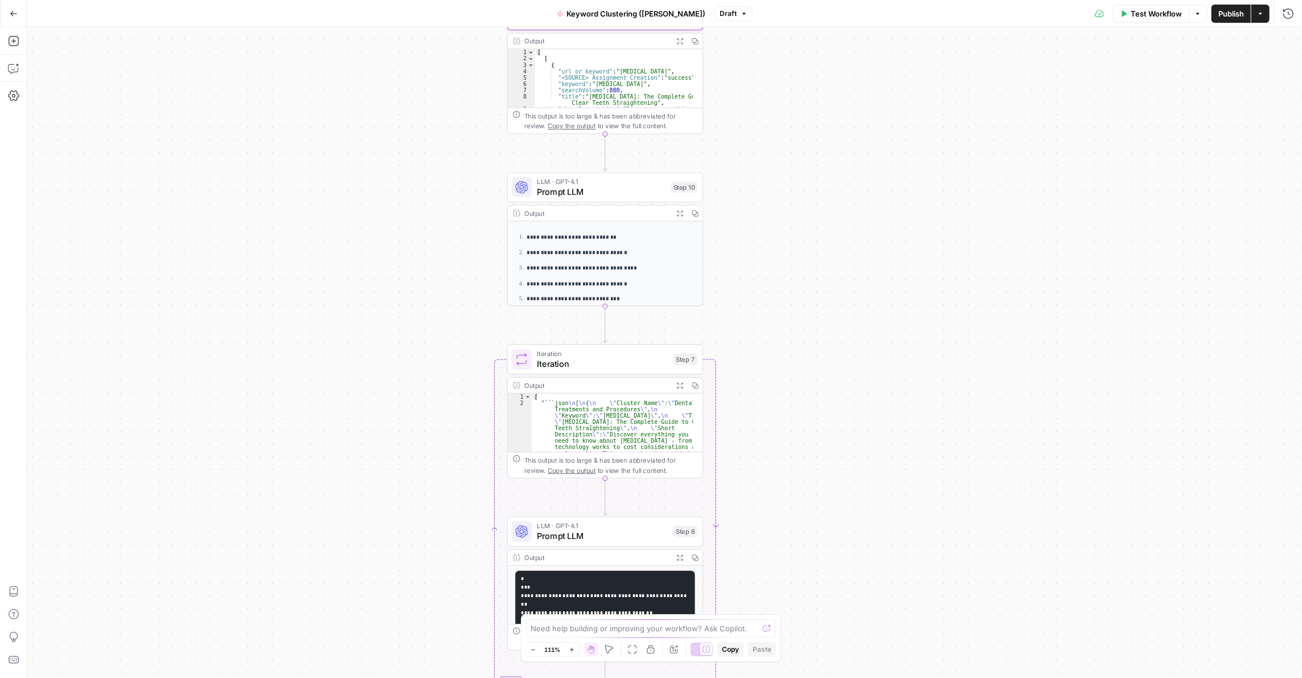
click at [607, 202] on div "**********" at bounding box center [605, 239] width 196 height 134
click at [612, 194] on span "Prompt LLM" at bounding box center [601, 191] width 129 height 13
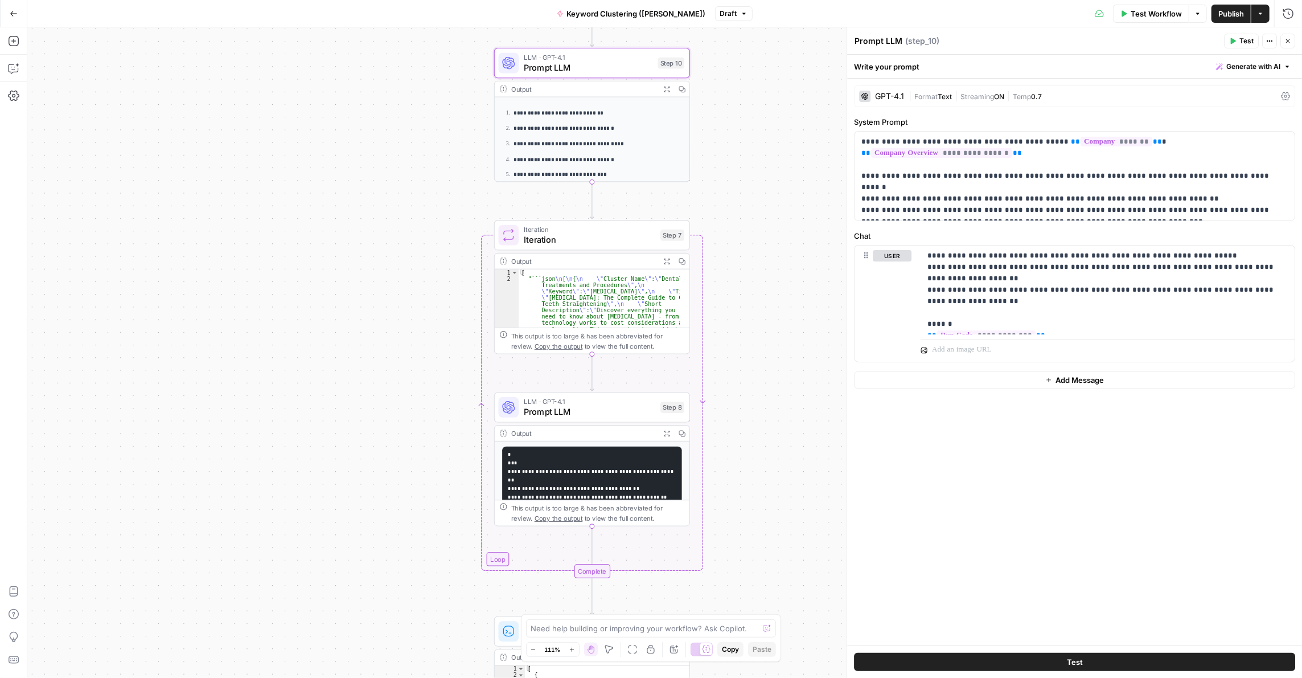
drag, startPoint x: 822, startPoint y: 422, endPoint x: 805, endPoint y: 275, distance: 148.5
click at [805, 275] on div "**********" at bounding box center [664, 352] width 1275 height 650
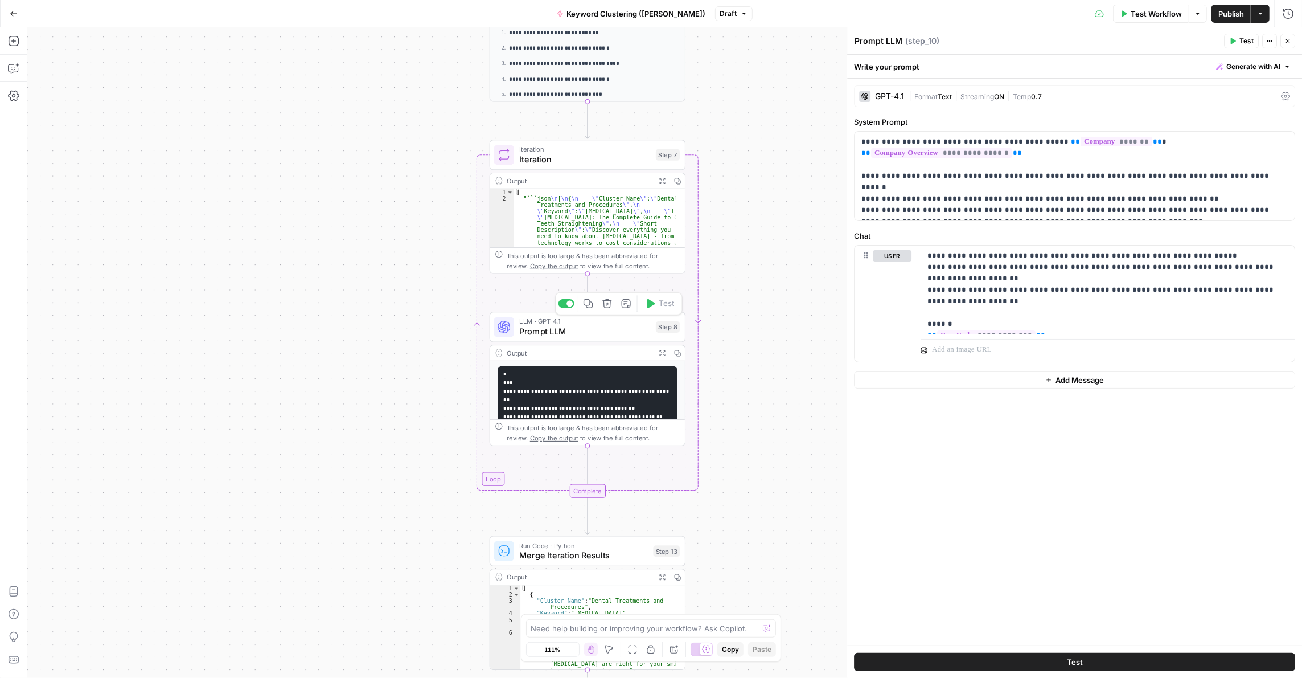
click at [606, 332] on span "Prompt LLM" at bounding box center [585, 331] width 132 height 13
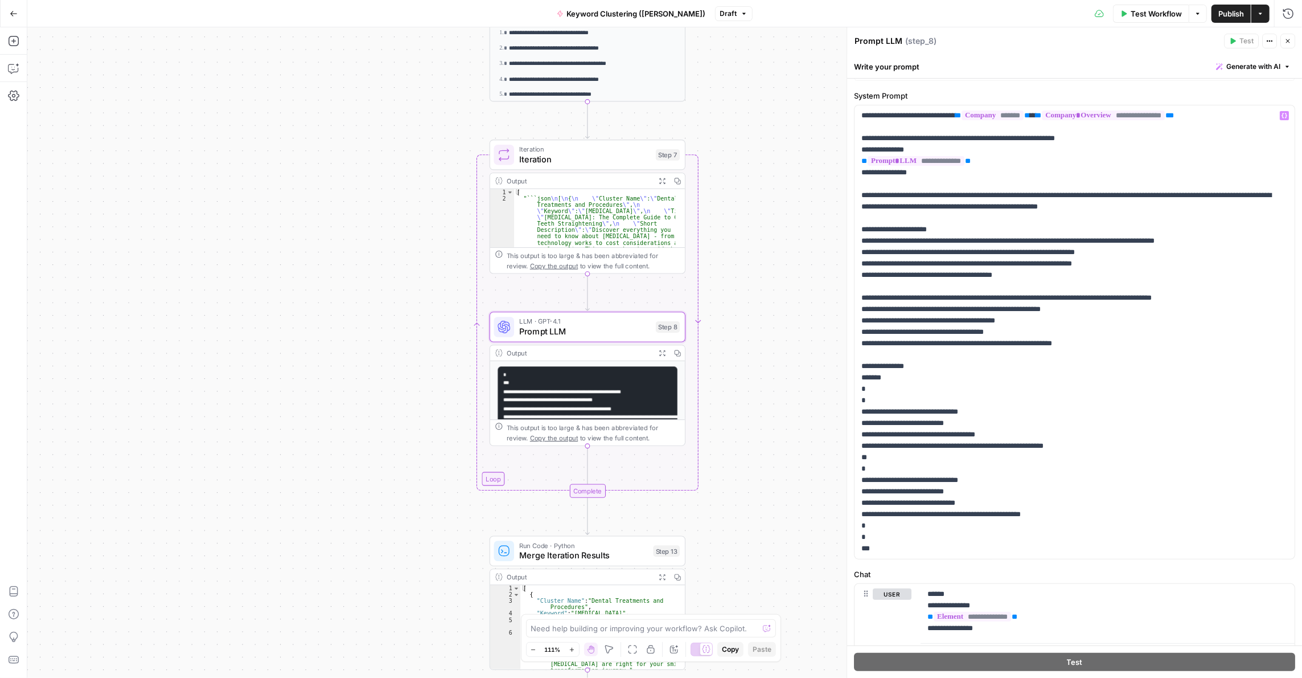
scroll to position [112, 0]
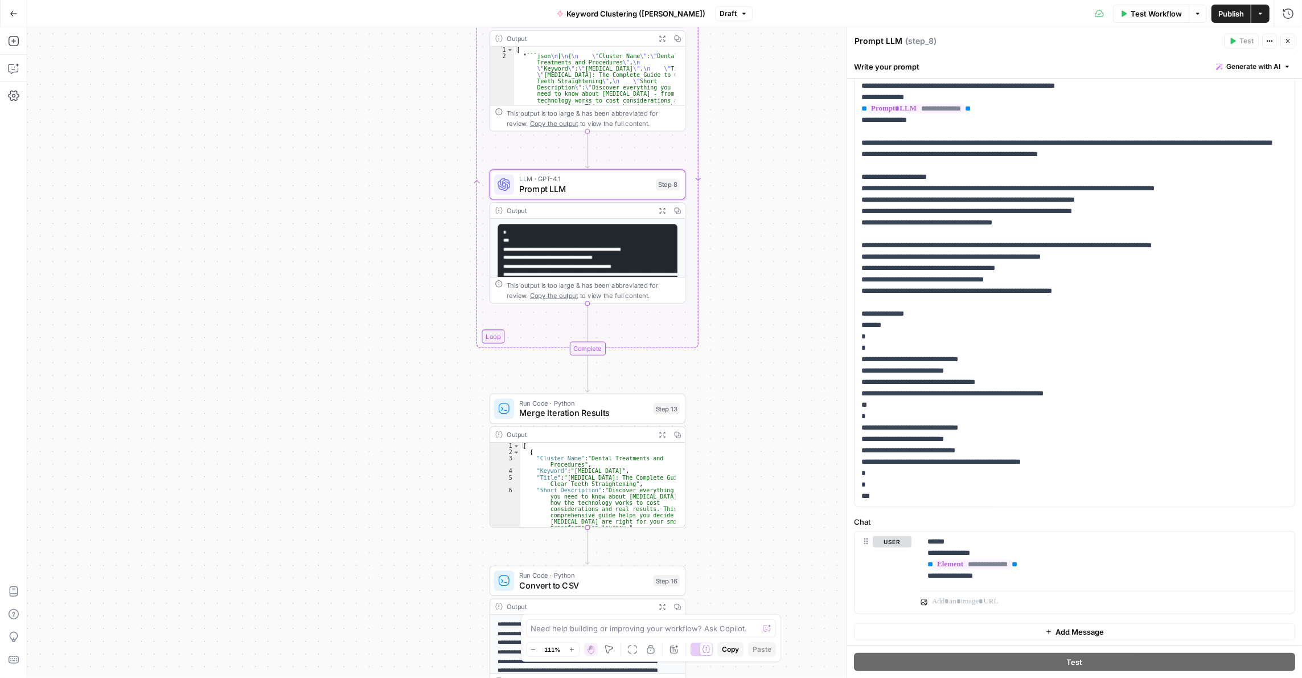
click at [664, 432] on icon "button" at bounding box center [662, 435] width 6 height 6
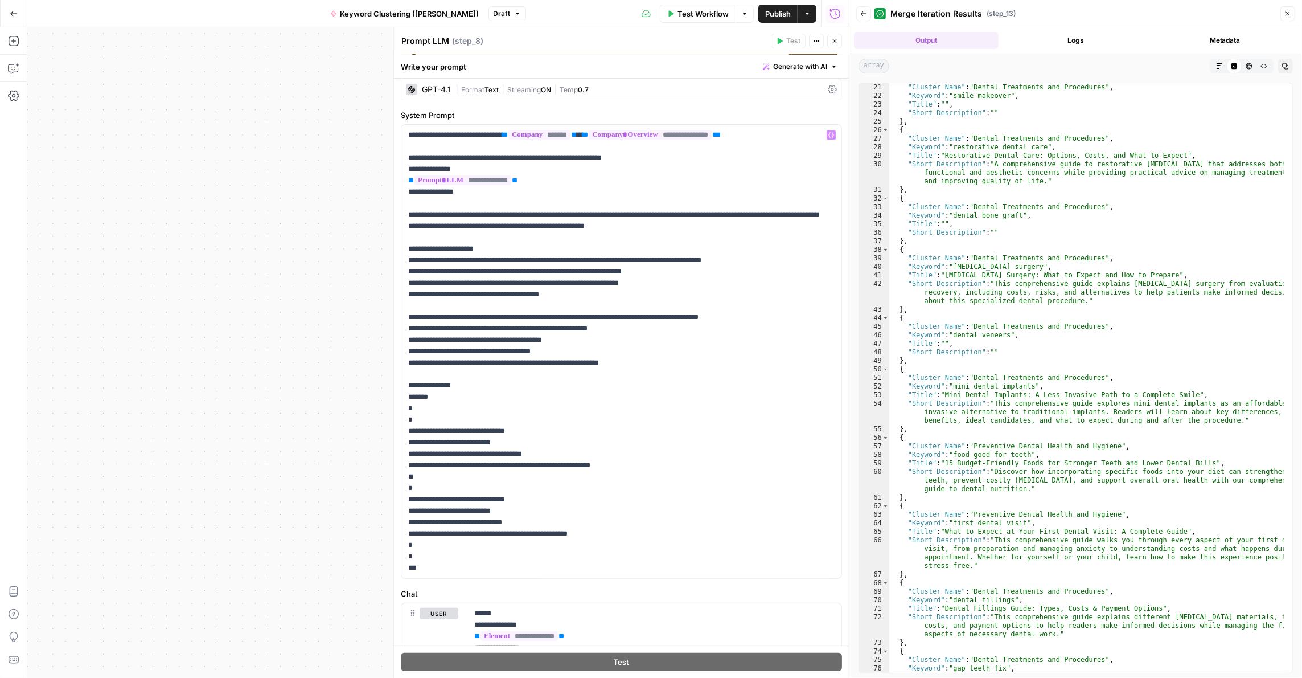
scroll to position [0, 0]
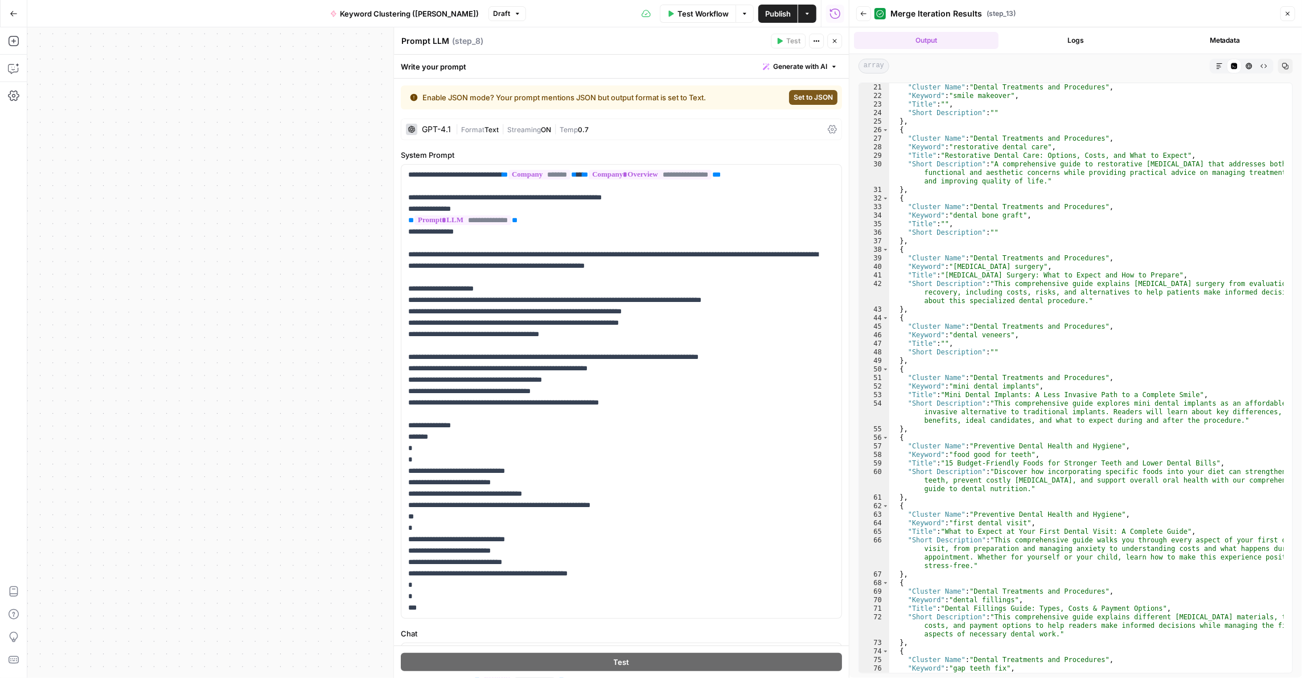
click at [1290, 10] on icon "button" at bounding box center [1288, 13] width 7 height 7
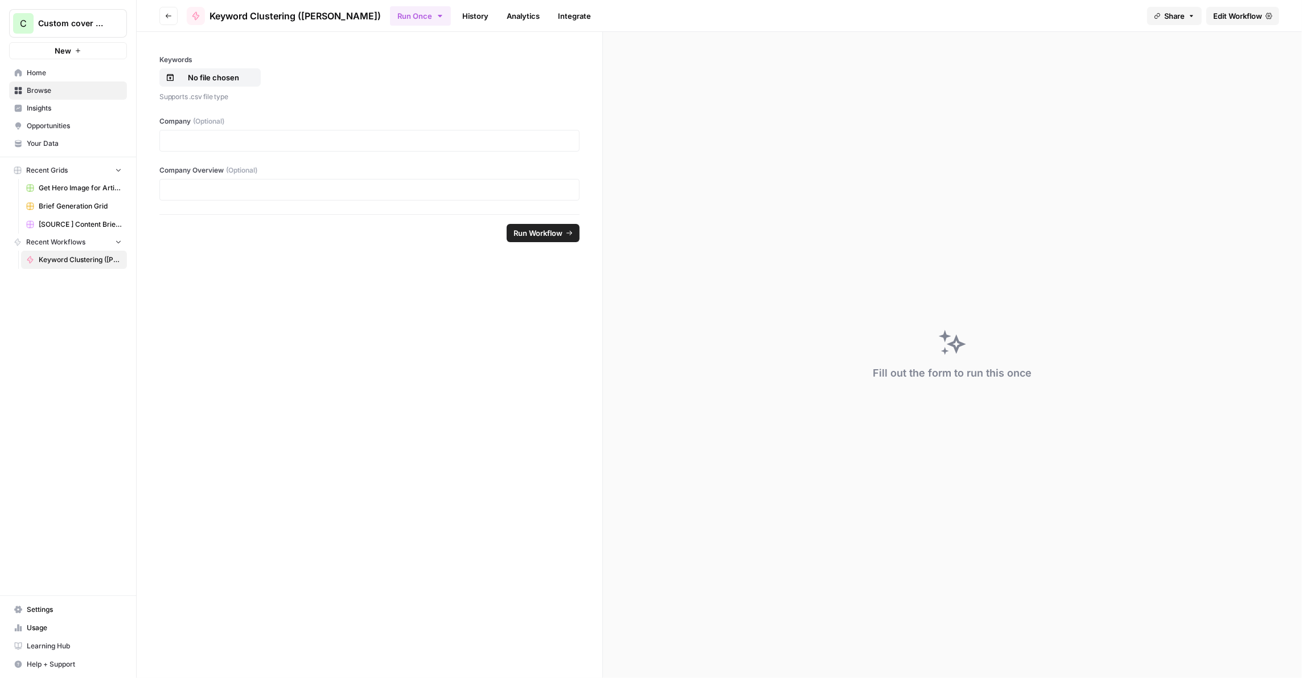
click at [166, 17] on icon "button" at bounding box center [169, 16] width 6 height 5
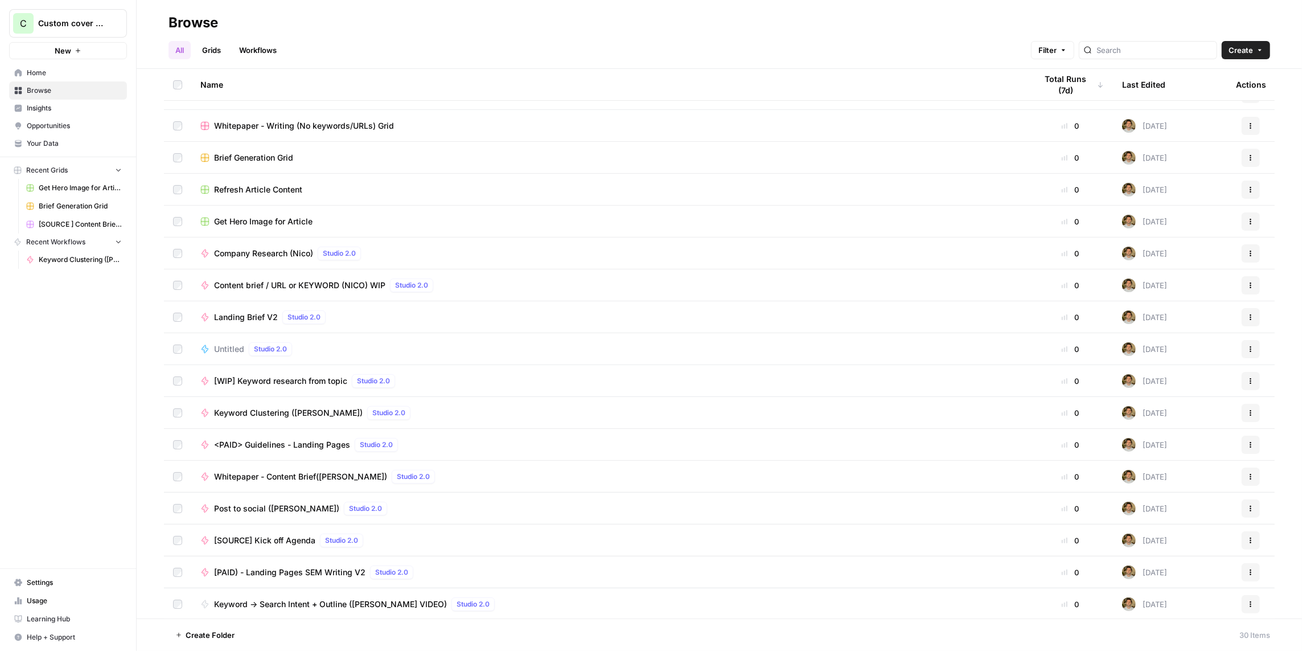
scroll to position [399, 0]
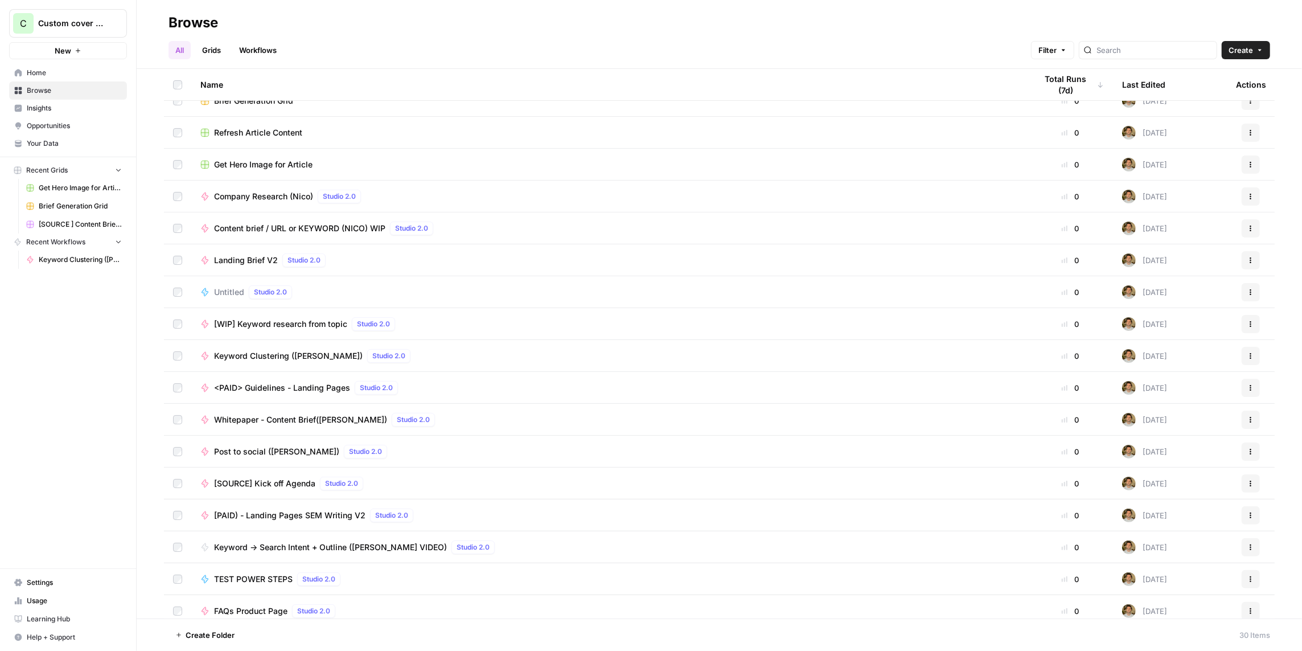
click at [267, 350] on span "Keyword Clustering ([PERSON_NAME])" at bounding box center [288, 355] width 149 height 11
